Goal: Transaction & Acquisition: Download file/media

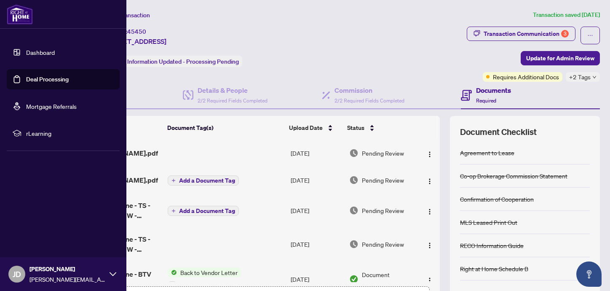
click at [34, 52] on link "Dashboard" at bounding box center [40, 52] width 29 height 8
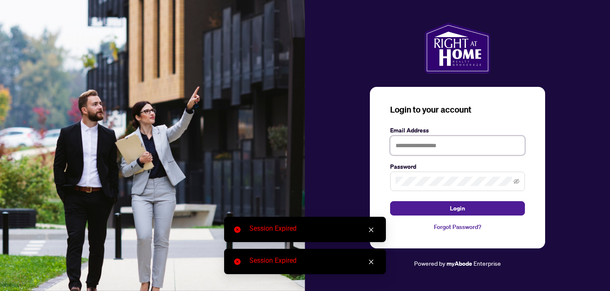
click at [413, 151] on input "text" at bounding box center [457, 145] width 135 height 19
type input "**********"
click at [390, 201] on button "Login" at bounding box center [457, 208] width 135 height 14
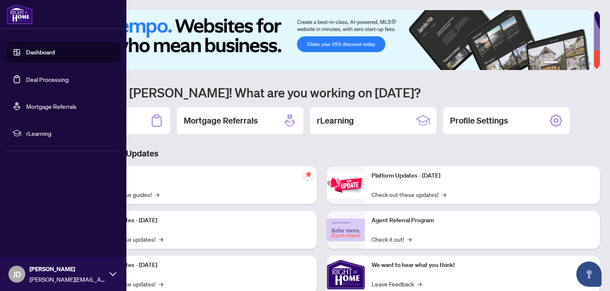
click at [35, 53] on link "Dashboard" at bounding box center [40, 52] width 29 height 8
click at [44, 53] on link "Dashboard" at bounding box center [40, 52] width 29 height 8
click at [49, 78] on link "Deal Processing" at bounding box center [47, 79] width 43 height 8
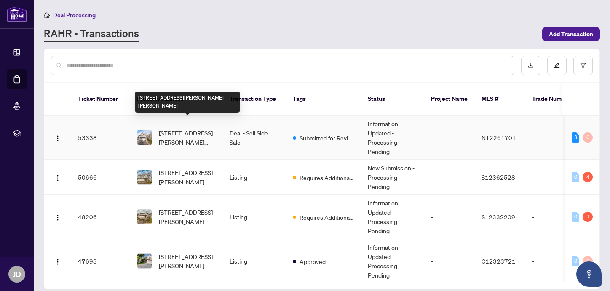
click at [174, 130] on span "69 Evelyn Buck Lane, Aurora, Ontario L4G 7J4, Canada" at bounding box center [187, 137] width 57 height 19
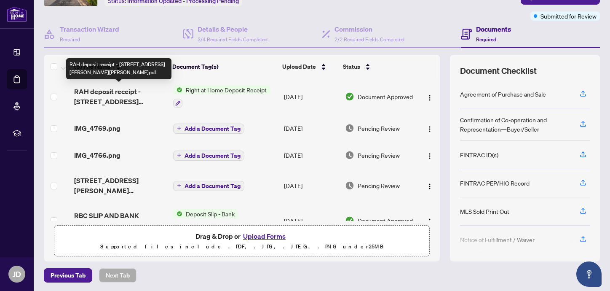
click at [126, 90] on span "RAH deposit receipt - 69 Evelyn Buck Lane.pdf" at bounding box center [120, 96] width 92 height 20
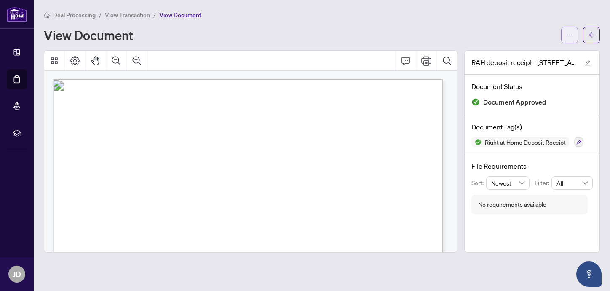
click at [570, 35] on icon "ellipsis" at bounding box center [570, 35] width 6 height 6
click at [533, 55] on span "Download" at bounding box center [539, 52] width 64 height 9
